Goal: Use online tool/utility: Utilize a website feature to perform a specific function

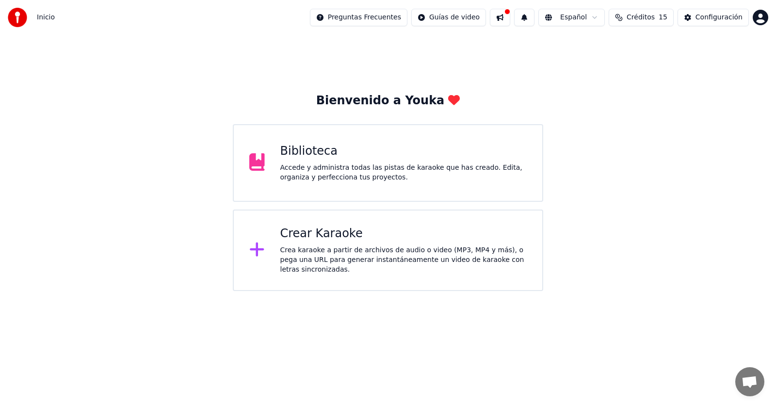
click at [363, 248] on div "Crea karaoke a partir de archivos de audio o video (MP3, MP4 y más), o pega una…" at bounding box center [403, 259] width 247 height 29
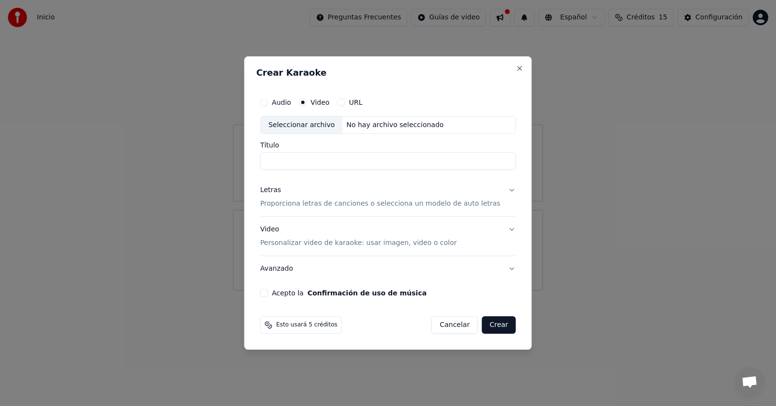
click at [363, 126] on div "No hay archivo seleccionado" at bounding box center [395, 125] width 105 height 10
click at [390, 123] on div "E:\[PERSON_NAME]\video lirycs\TU SUFRIMIENTO ,Autor [DOMAIN_NAME]. [PERSON_NAME…" at bounding box center [425, 125] width 165 height 10
type input "**********"
click at [305, 205] on p "Proporciona letras de canciones o selecciona un modelo de auto letras" at bounding box center [380, 204] width 240 height 10
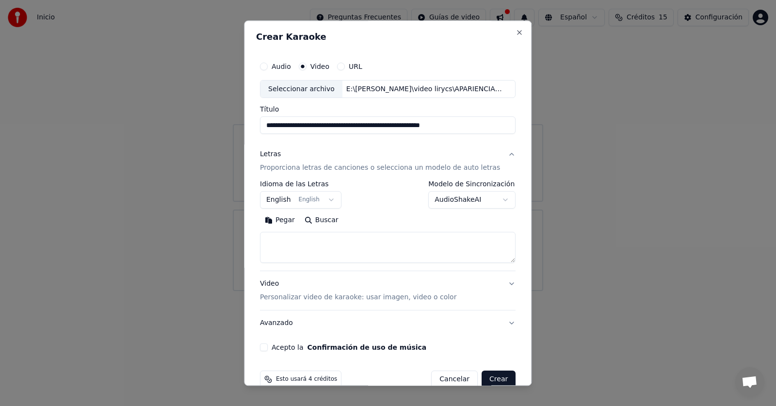
click at [320, 244] on textarea at bounding box center [388, 247] width 256 height 31
paste textarea "**********"
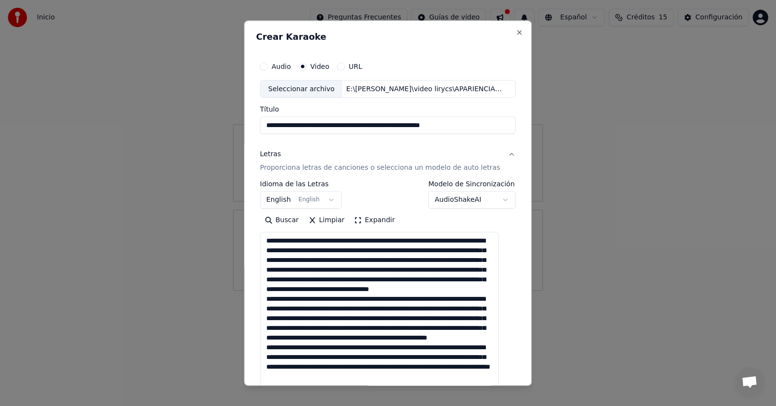
drag, startPoint x: 498, startPoint y: 260, endPoint x: 448, endPoint y: 382, distance: 131.4
click at [493, 291] on html "**********" at bounding box center [388, 145] width 776 height 291
drag, startPoint x: 288, startPoint y: 240, endPoint x: 252, endPoint y: 241, distance: 35.9
click at [252, 241] on div "**********" at bounding box center [388, 202] width 288 height 365
drag, startPoint x: 335, startPoint y: 250, endPoint x: 354, endPoint y: 251, distance: 18.9
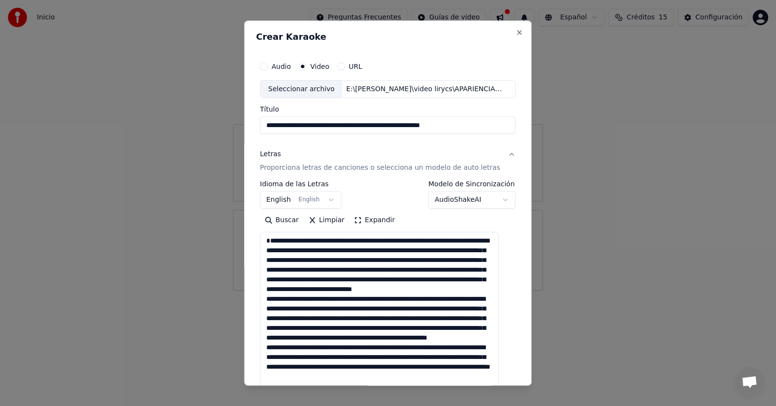
click at [354, 251] on textarea at bounding box center [379, 328] width 239 height 192
drag, startPoint x: 426, startPoint y: 253, endPoint x: 442, endPoint y: 253, distance: 16.5
click at [442, 253] on textarea at bounding box center [379, 328] width 239 height 192
drag, startPoint x: 468, startPoint y: 260, endPoint x: 484, endPoint y: 261, distance: 16.0
click at [484, 261] on textarea at bounding box center [379, 328] width 239 height 192
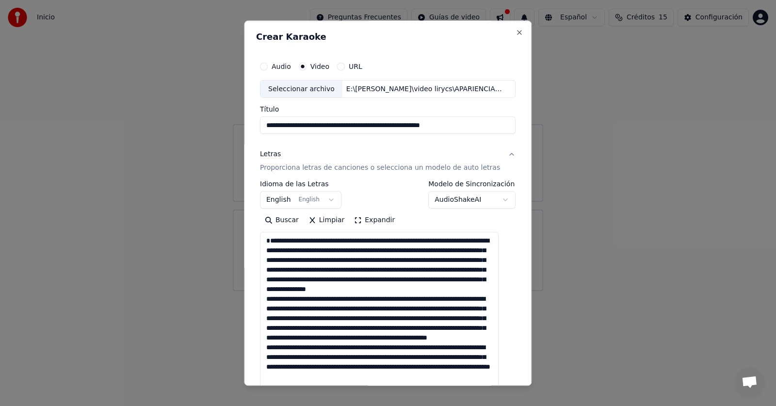
drag, startPoint x: 318, startPoint y: 279, endPoint x: 334, endPoint y: 280, distance: 16.0
click at [334, 280] on textarea at bounding box center [379, 328] width 239 height 192
drag, startPoint x: 330, startPoint y: 290, endPoint x: 346, endPoint y: 290, distance: 16.0
click at [346, 290] on textarea at bounding box center [379, 328] width 239 height 192
drag, startPoint x: 270, startPoint y: 309, endPoint x: 287, endPoint y: 308, distance: 16.5
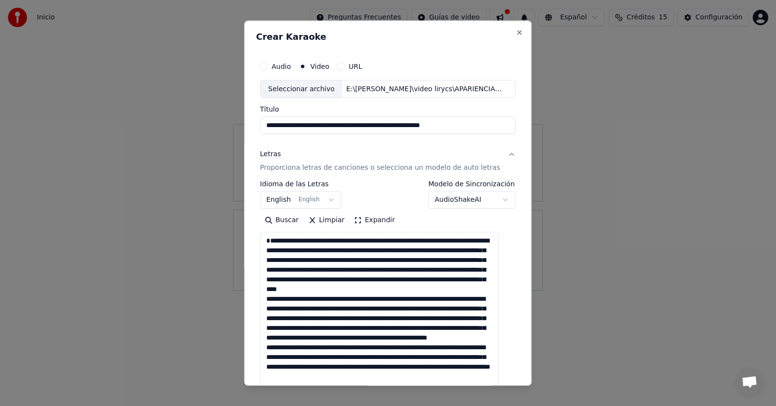
click at [287, 308] on textarea at bounding box center [379, 328] width 239 height 192
drag, startPoint x: 274, startPoint y: 319, endPoint x: 288, endPoint y: 319, distance: 14.1
click at [288, 319] on textarea at bounding box center [379, 328] width 239 height 192
drag, startPoint x: 299, startPoint y: 329, endPoint x: 311, endPoint y: 329, distance: 12.1
click at [311, 329] on textarea at bounding box center [379, 328] width 239 height 192
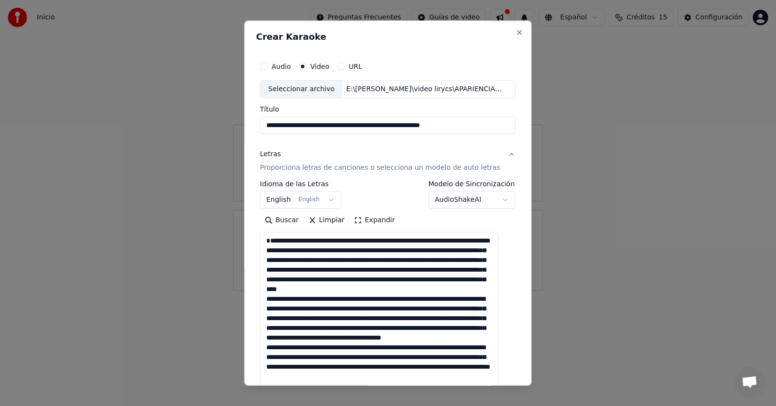
drag, startPoint x: 448, startPoint y: 330, endPoint x: 464, endPoint y: 330, distance: 16.5
click at [464, 330] on textarea at bounding box center [379, 328] width 239 height 192
drag, startPoint x: 472, startPoint y: 341, endPoint x: 488, endPoint y: 341, distance: 16.0
click at [488, 341] on textarea at bounding box center [379, 328] width 239 height 192
drag, startPoint x: 271, startPoint y: 367, endPoint x: 287, endPoint y: 366, distance: 15.6
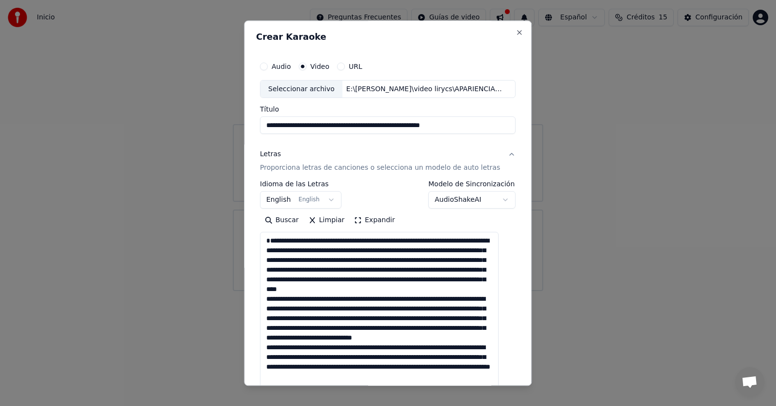
click at [287, 366] on textarea at bounding box center [379, 328] width 239 height 192
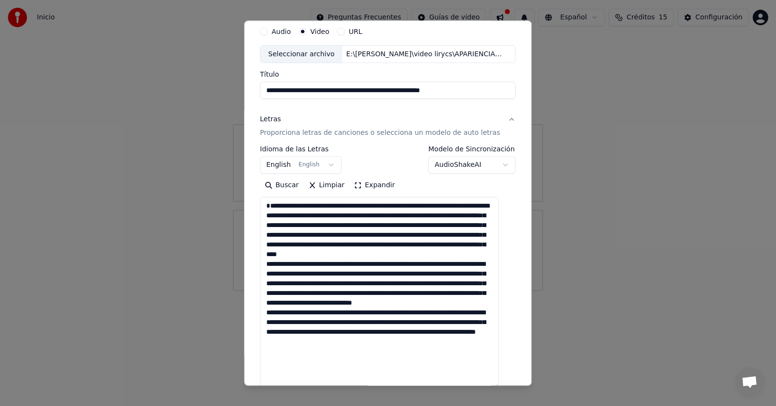
scroll to position [58, 0]
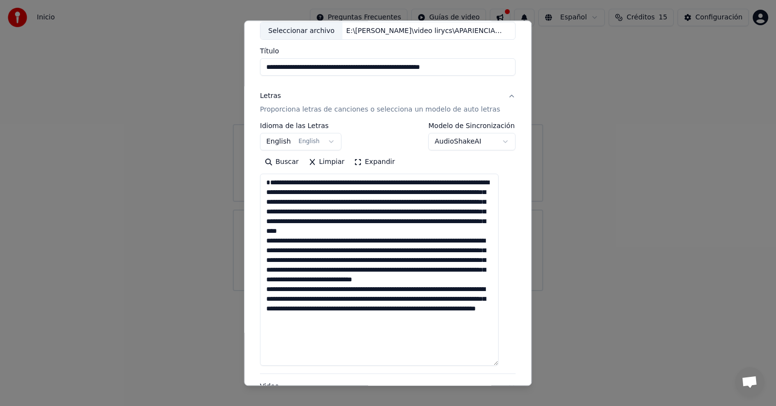
drag, startPoint x: 291, startPoint y: 378, endPoint x: 307, endPoint y: 321, distance: 59.0
click at [307, 321] on textarea at bounding box center [379, 270] width 239 height 192
drag, startPoint x: 306, startPoint y: 328, endPoint x: 316, endPoint y: 328, distance: 9.7
click at [316, 328] on textarea at bounding box center [379, 270] width 239 height 192
drag, startPoint x: 300, startPoint y: 342, endPoint x: 317, endPoint y: 342, distance: 16.5
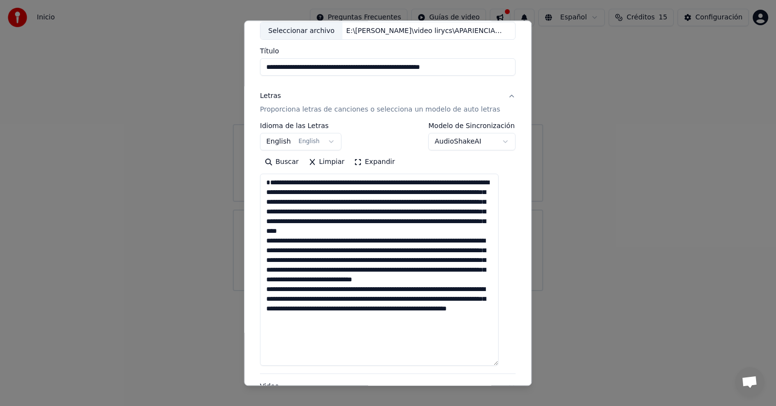
click at [317, 342] on textarea at bounding box center [379, 270] width 239 height 192
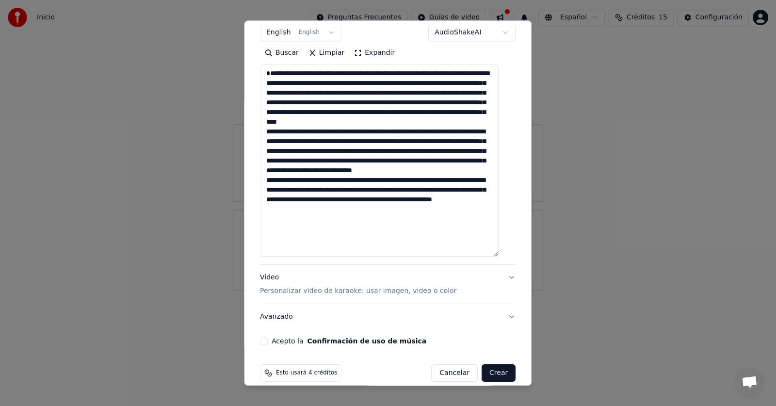
scroll to position [180, 0]
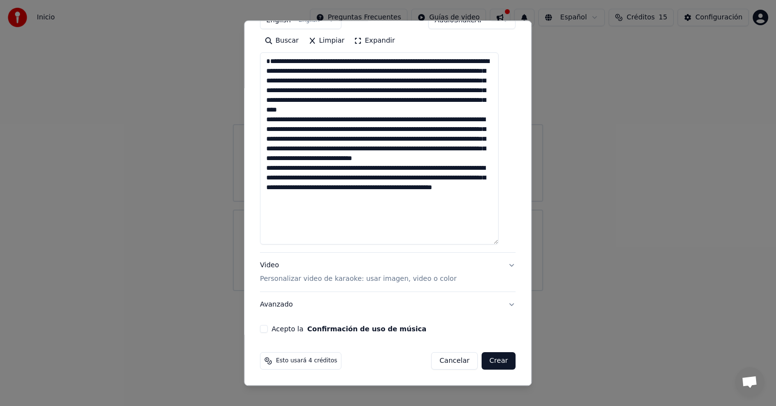
type textarea "**********"
click at [267, 330] on button "Acepto la Confirmación de uso de música" at bounding box center [264, 330] width 8 height 8
click at [485, 363] on button "Crear" at bounding box center [499, 361] width 34 height 17
select select "**"
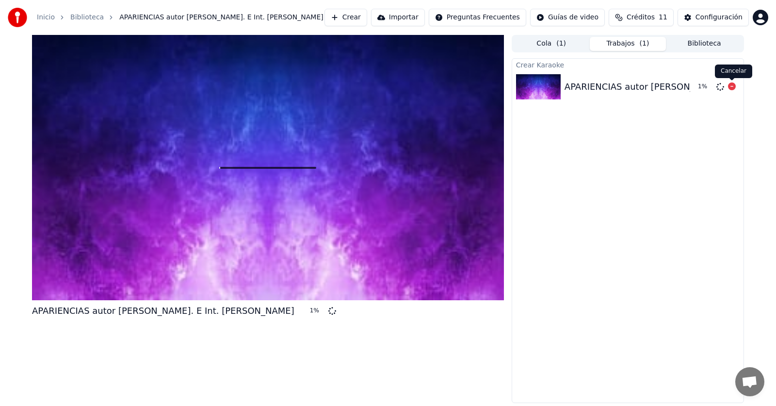
click at [732, 88] on icon at bounding box center [732, 86] width 8 height 8
click at [363, 17] on button "Crear" at bounding box center [346, 17] width 43 height 17
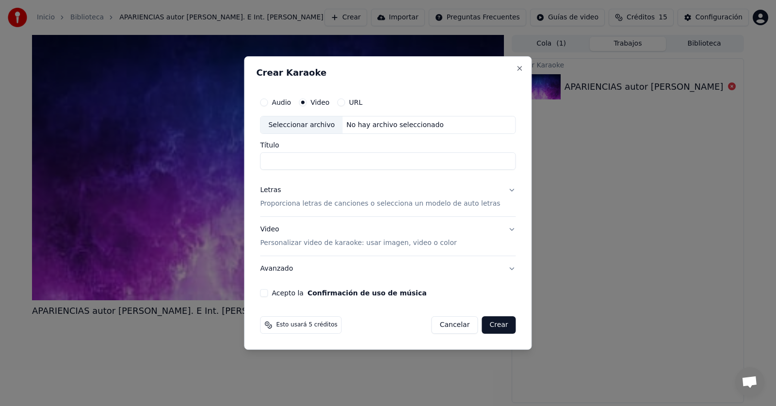
click at [329, 127] on div "Seleccionar archivo" at bounding box center [302, 124] width 82 height 17
type input "**********"
click at [307, 242] on p "Personalizar video de karaoke: usar imagen, video o color" at bounding box center [358, 243] width 196 height 10
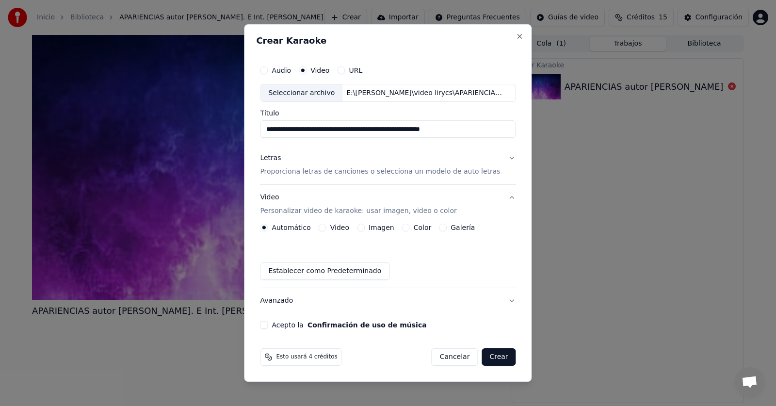
click at [327, 229] on button "Video" at bounding box center [323, 228] width 8 height 8
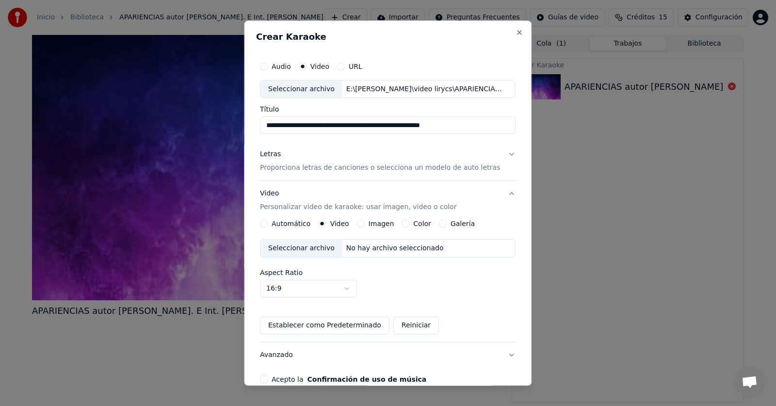
click at [343, 246] on div "No hay archivo seleccionado" at bounding box center [395, 249] width 105 height 10
click at [294, 163] on p "Proporciona letras de canciones o selecciona un modelo de auto letras" at bounding box center [380, 168] width 240 height 10
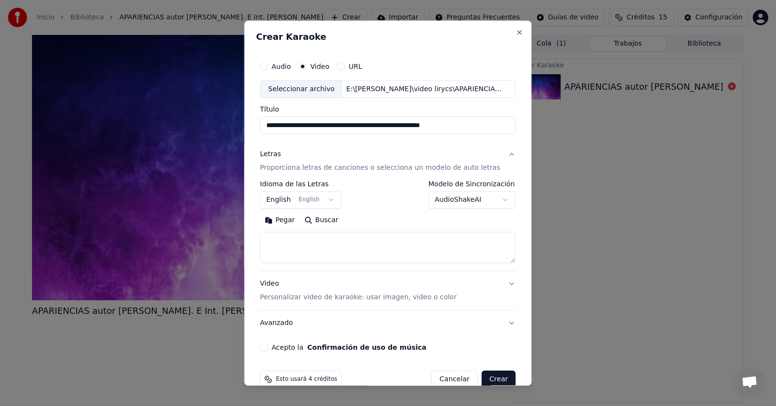
click at [304, 250] on textarea at bounding box center [388, 247] width 256 height 31
paste textarea "**********"
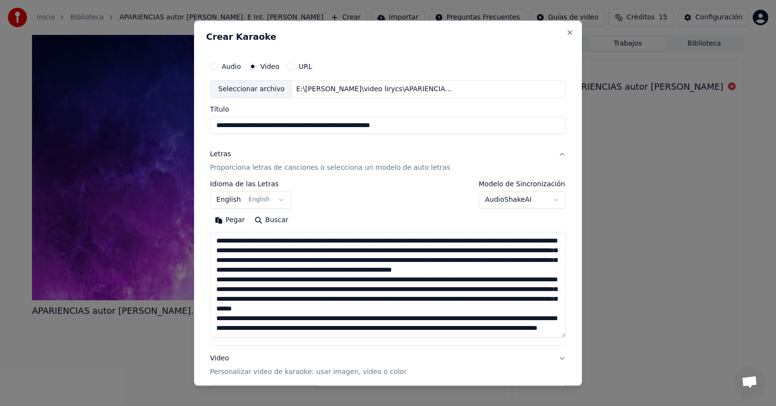
scroll to position [148, 0]
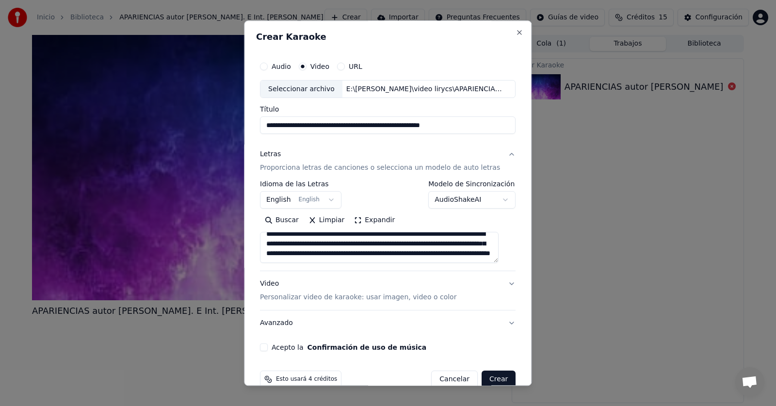
type textarea "**********"
click at [297, 201] on button "English English" at bounding box center [301, 200] width 82 height 17
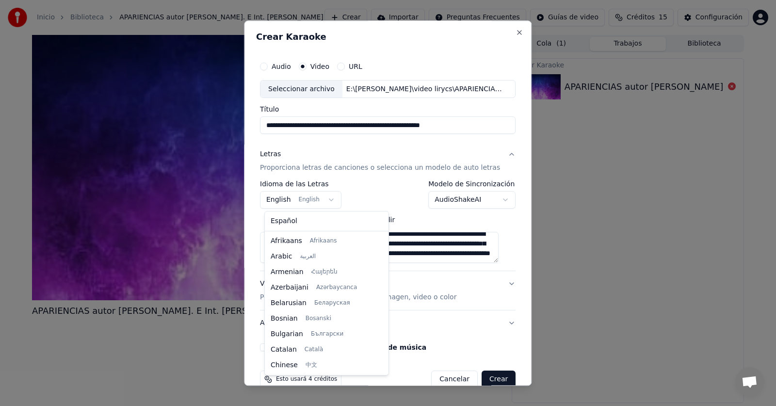
scroll to position [78, 0]
select select "**"
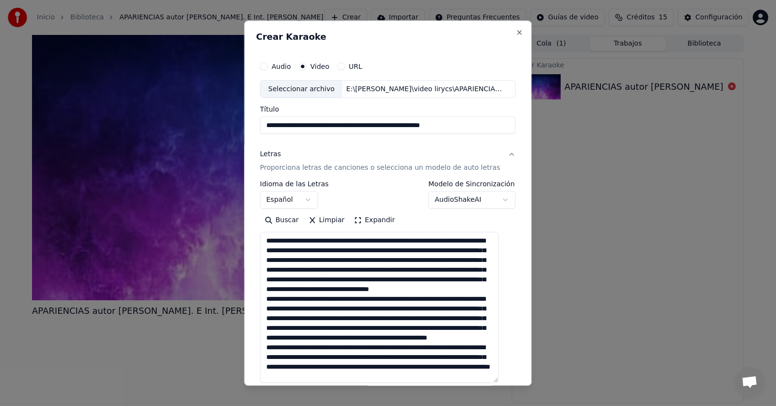
scroll to position [0, 0]
drag, startPoint x: 504, startPoint y: 282, endPoint x: 475, endPoint y: 405, distance: 125.5
click at [500, 406] on html "**********" at bounding box center [388, 203] width 776 height 406
drag, startPoint x: 286, startPoint y: 240, endPoint x: 254, endPoint y: 243, distance: 32.2
click at [254, 243] on div "**********" at bounding box center [388, 202] width 288 height 365
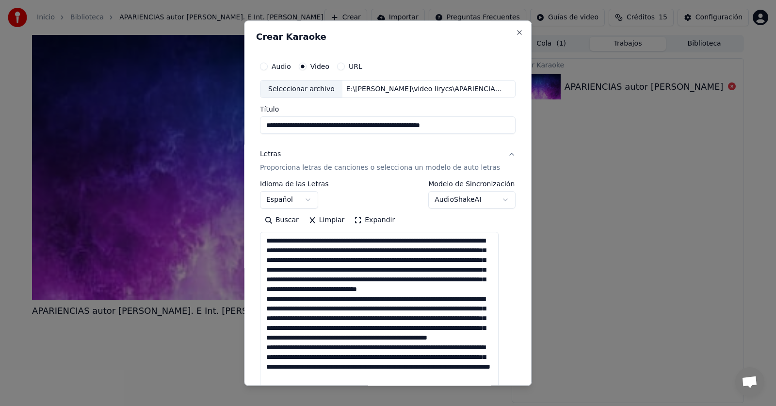
drag, startPoint x: 443, startPoint y: 253, endPoint x: 461, endPoint y: 253, distance: 17.5
click at [461, 253] on textarea at bounding box center [379, 328] width 239 height 193
drag, startPoint x: 272, startPoint y: 239, endPoint x: 246, endPoint y: 239, distance: 26.2
click at [246, 239] on body "**********" at bounding box center [388, 203] width 776 height 406
drag, startPoint x: 346, startPoint y: 249, endPoint x: 354, endPoint y: 249, distance: 8.2
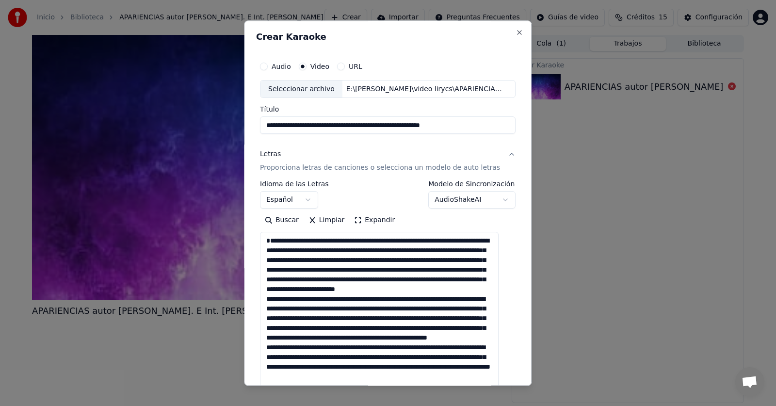
click at [354, 249] on textarea at bounding box center [379, 328] width 239 height 193
drag, startPoint x: 468, startPoint y: 260, endPoint x: 484, endPoint y: 260, distance: 16.5
click at [484, 260] on textarea at bounding box center [379, 328] width 239 height 193
drag, startPoint x: 321, startPoint y: 279, endPoint x: 336, endPoint y: 279, distance: 14.6
click at [336, 279] on textarea at bounding box center [379, 328] width 239 height 193
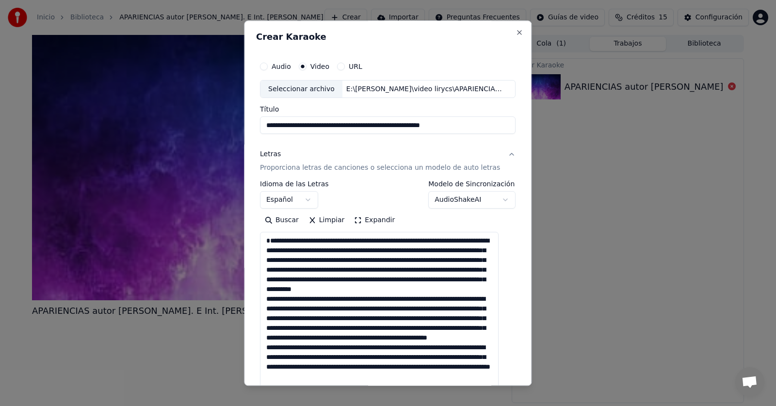
drag, startPoint x: 330, startPoint y: 288, endPoint x: 346, endPoint y: 288, distance: 16.5
click at [346, 288] on textarea at bounding box center [379, 328] width 239 height 193
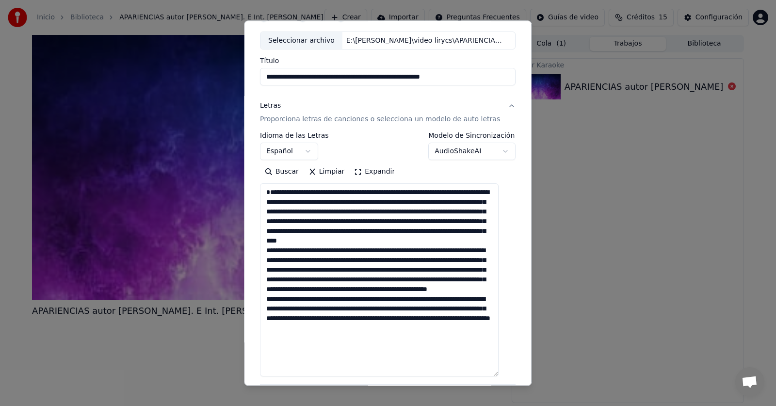
drag, startPoint x: 286, startPoint y: 259, endPoint x: 264, endPoint y: 258, distance: 21.4
click at [264, 258] on textarea at bounding box center [379, 280] width 239 height 193
drag, startPoint x: 286, startPoint y: 269, endPoint x: 266, endPoint y: 269, distance: 19.9
click at [266, 269] on textarea at bounding box center [379, 280] width 239 height 193
drag, startPoint x: 465, startPoint y: 280, endPoint x: 485, endPoint y: 280, distance: 19.9
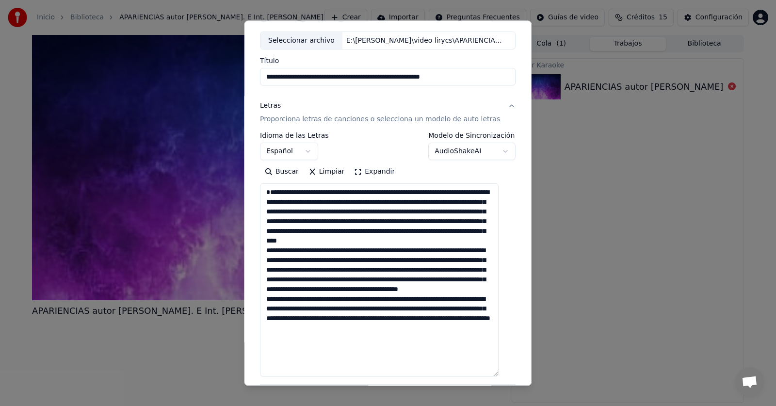
click at [485, 280] on textarea at bounding box center [379, 280] width 239 height 193
drag, startPoint x: 312, startPoint y: 280, endPoint x: 296, endPoint y: 278, distance: 16.6
click at [296, 278] on textarea at bounding box center [379, 280] width 239 height 193
drag, startPoint x: 472, startPoint y: 290, endPoint x: 489, endPoint y: 288, distance: 17.0
click at [489, 288] on textarea at bounding box center [379, 280] width 239 height 193
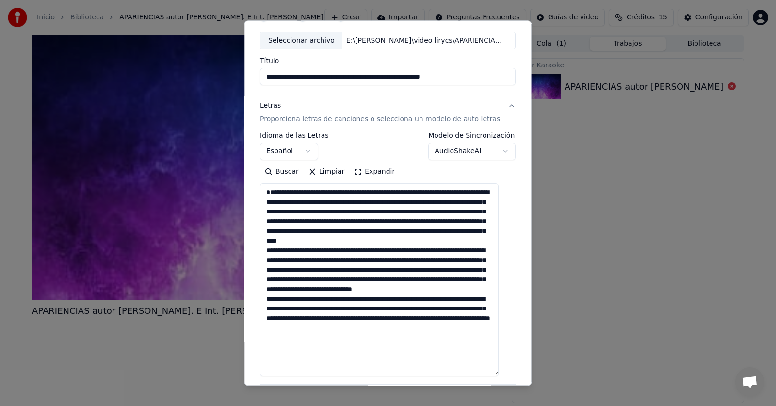
drag, startPoint x: 285, startPoint y: 318, endPoint x: 254, endPoint y: 318, distance: 30.6
click at [254, 318] on div "**********" at bounding box center [388, 202] width 288 height 365
drag, startPoint x: 291, startPoint y: 327, endPoint x: 308, endPoint y: 327, distance: 16.5
click at [308, 327] on textarea at bounding box center [379, 280] width 239 height 193
drag, startPoint x: 300, startPoint y: 337, endPoint x: 316, endPoint y: 338, distance: 16.0
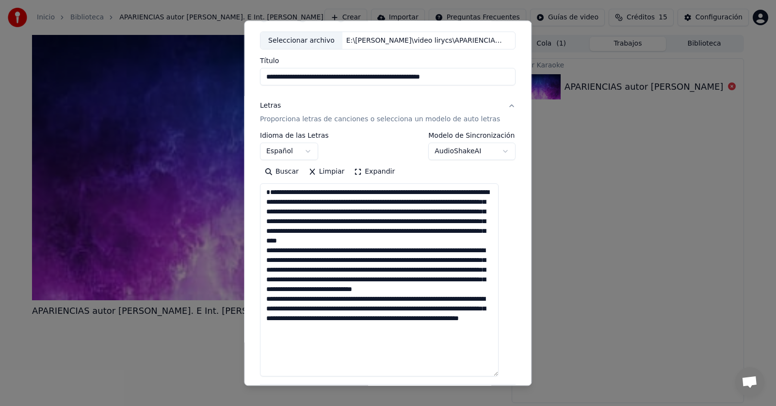
click at [316, 338] on textarea at bounding box center [379, 280] width 239 height 193
drag, startPoint x: 315, startPoint y: 347, endPoint x: 320, endPoint y: 347, distance: 4.9
click at [299, 347] on textarea at bounding box center [379, 280] width 239 height 193
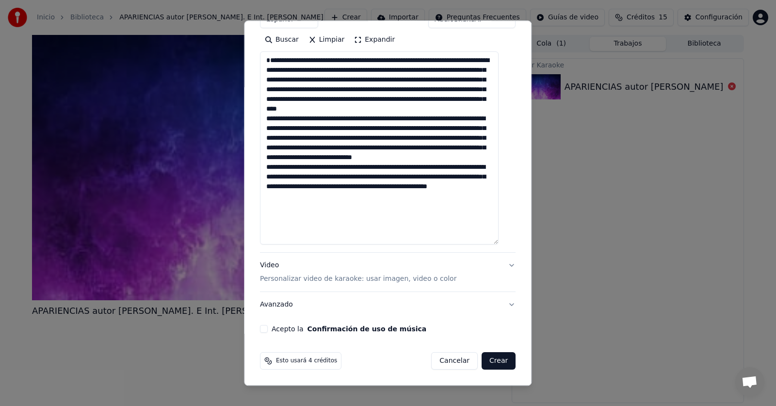
type textarea "**********"
click at [268, 329] on button "Acepto la Confirmación de uso de música" at bounding box center [264, 330] width 8 height 8
drag, startPoint x: 365, startPoint y: 217, endPoint x: 235, endPoint y: 54, distance: 208.9
click at [235, 54] on body "**********" at bounding box center [388, 203] width 776 height 406
click at [491, 359] on button "Crear" at bounding box center [499, 361] width 34 height 17
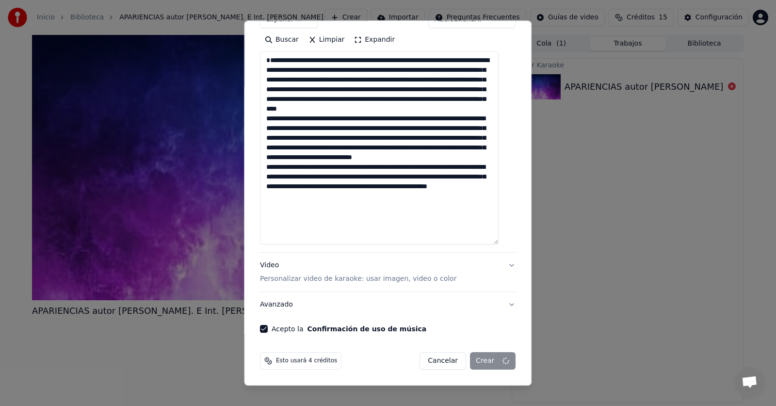
select select
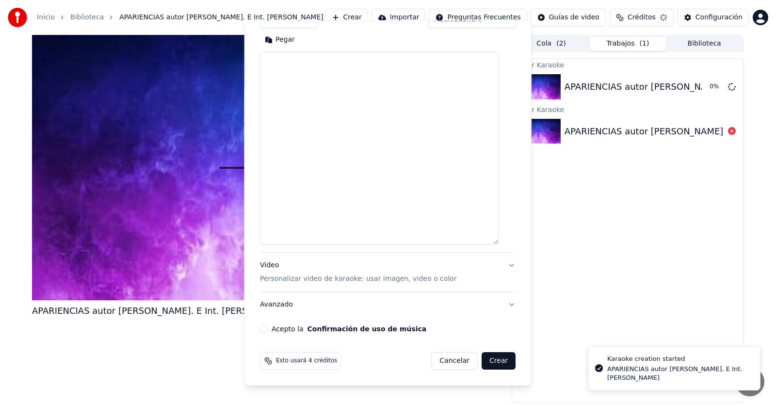
scroll to position [181, 0]
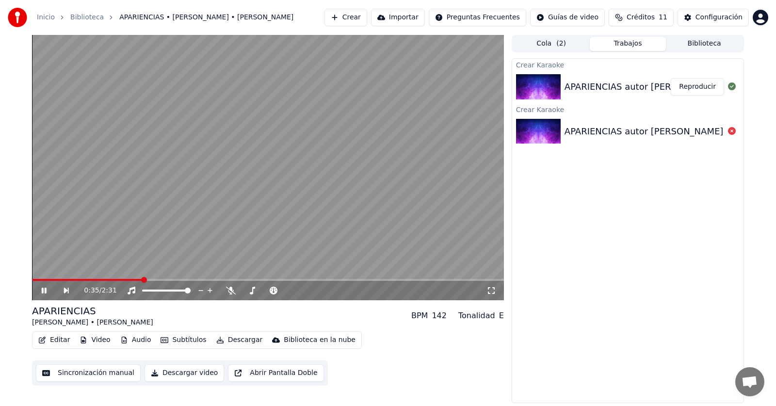
click at [44, 292] on icon at bounding box center [51, 291] width 22 height 8
click at [188, 374] on button "Descargar video" at bounding box center [185, 372] width 80 height 17
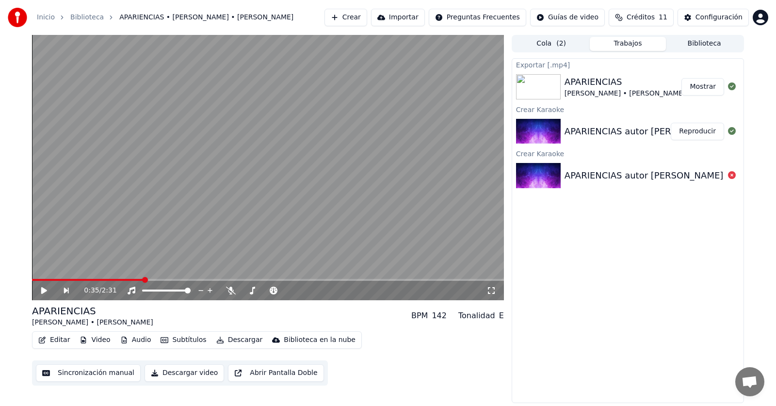
click at [713, 88] on button "Mostrar" at bounding box center [703, 86] width 43 height 17
click at [38, 283] on span at bounding box center [41, 280] width 6 height 6
